Goal: Navigation & Orientation: Go to known website

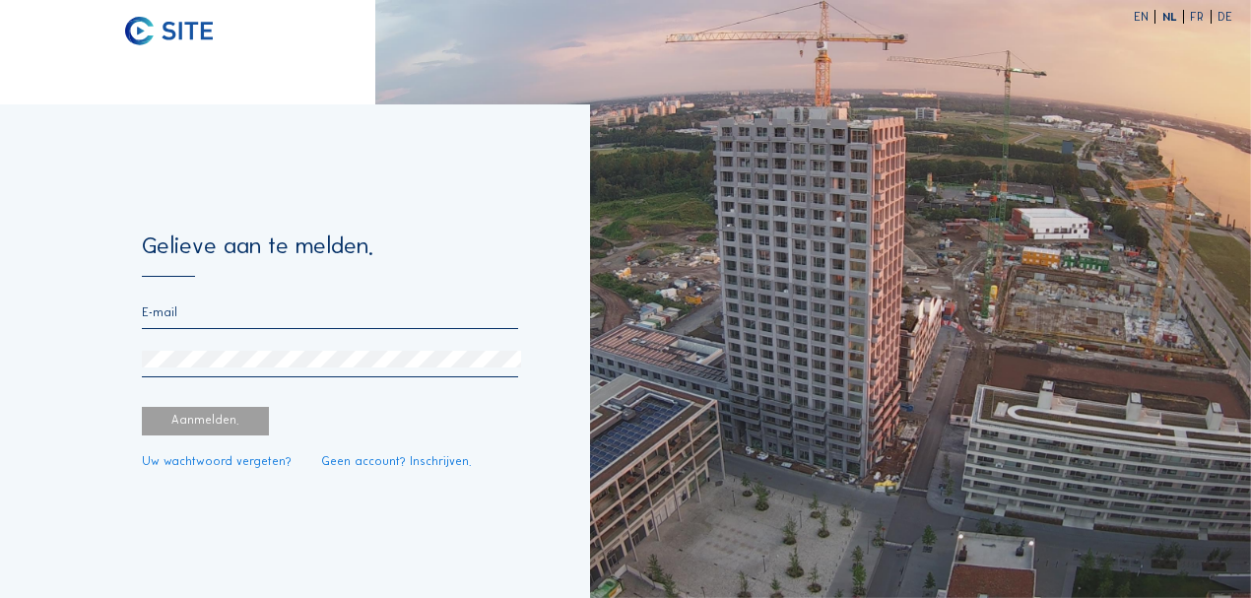
type input "[PERSON_NAME][EMAIL_ADDRESS][DOMAIN_NAME]"
click at [165, 425] on div "Aanmelden." at bounding box center [206, 421] width 128 height 29
click at [185, 420] on div "Aanmelden." at bounding box center [206, 421] width 128 height 29
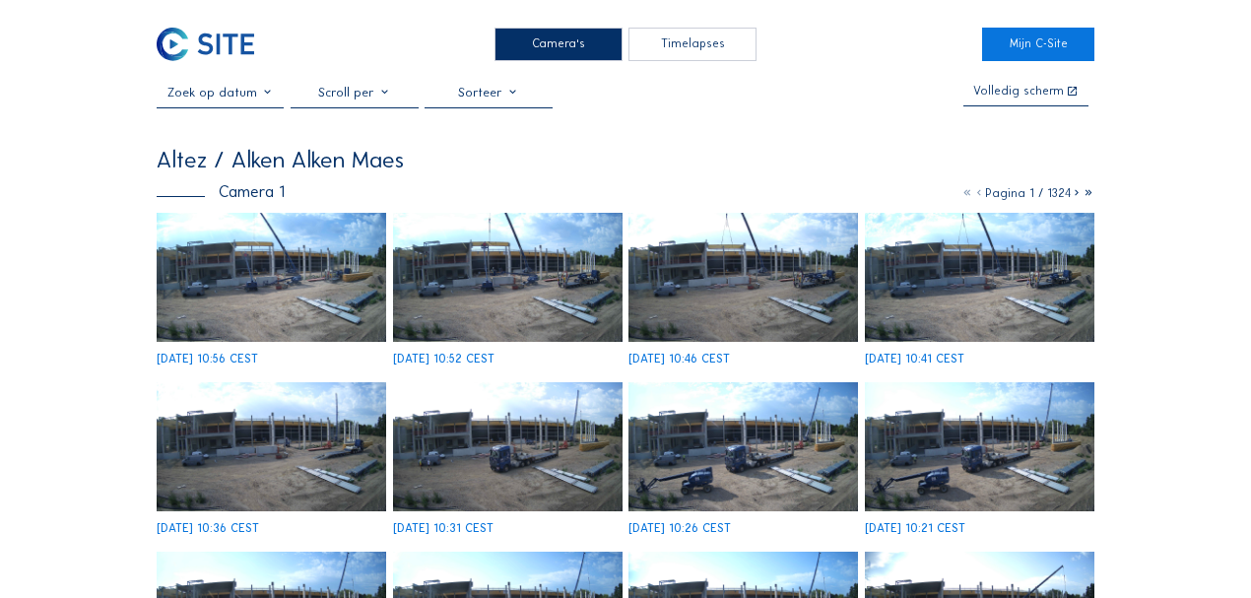
click at [254, 248] on img at bounding box center [272, 277] width 230 height 129
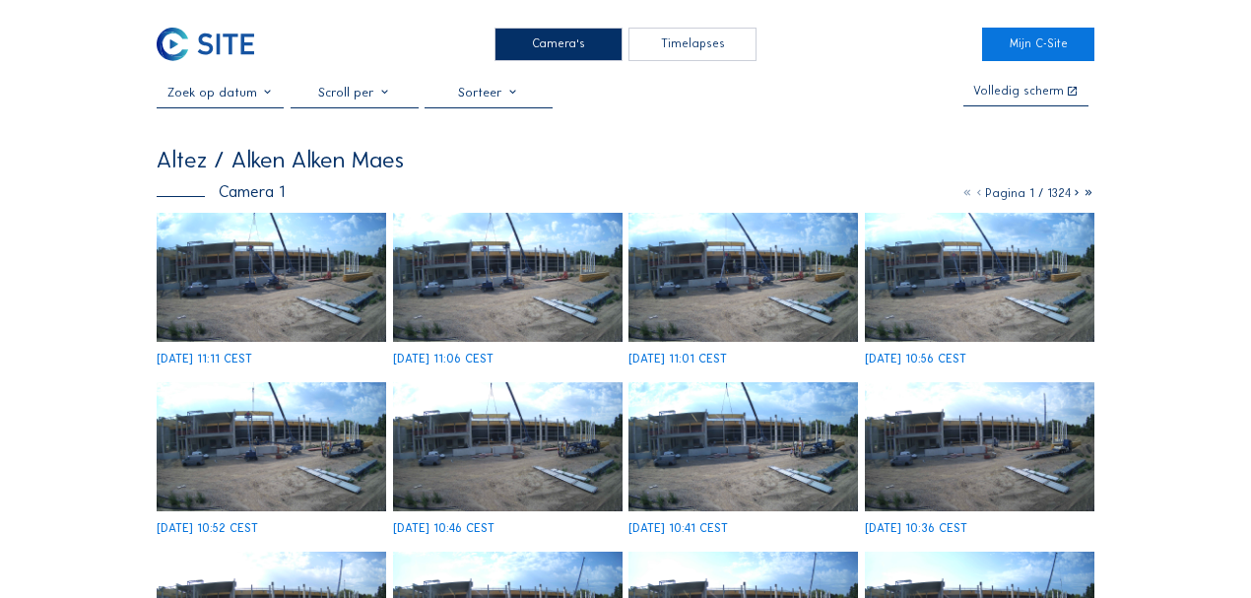
click at [247, 264] on img at bounding box center [272, 277] width 230 height 129
